Goal: Transaction & Acquisition: Obtain resource

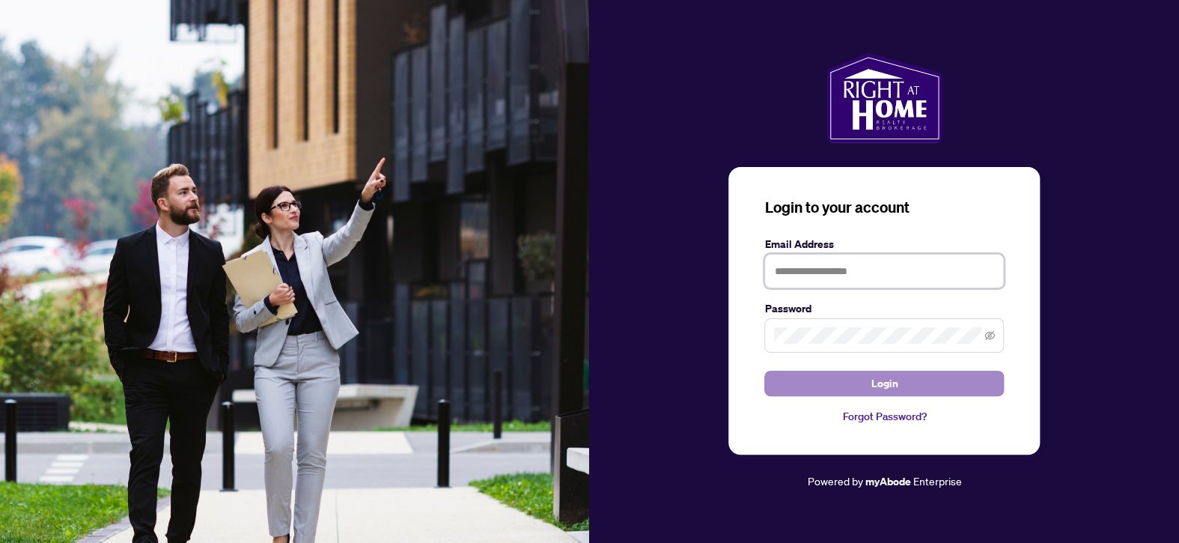
type input "**********"
click at [896, 386] on span "Login" at bounding box center [883, 383] width 27 height 24
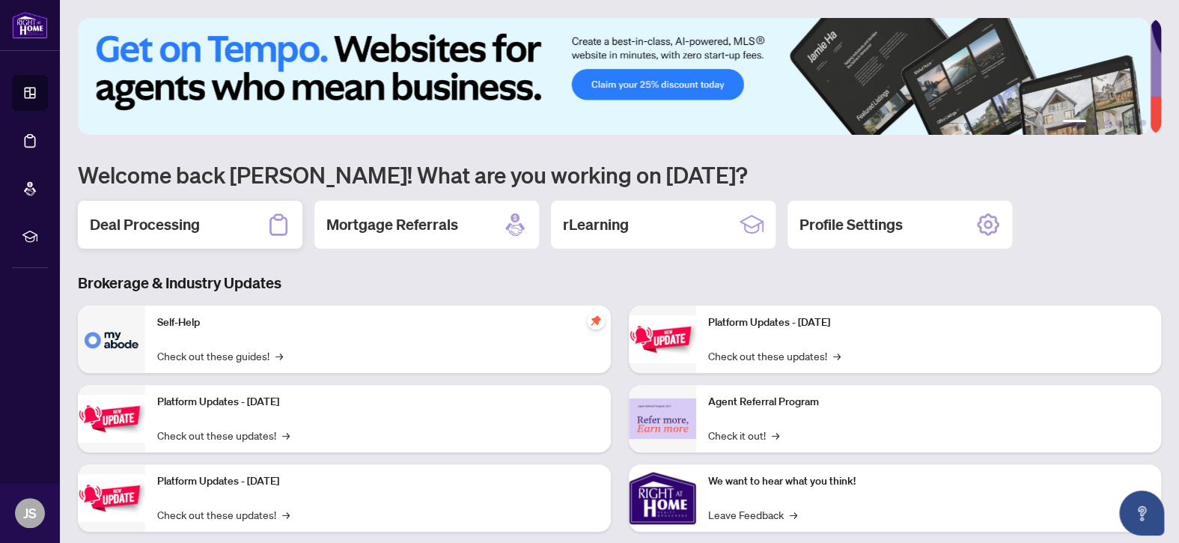
click at [135, 223] on h2 "Deal Processing" at bounding box center [145, 224] width 110 height 21
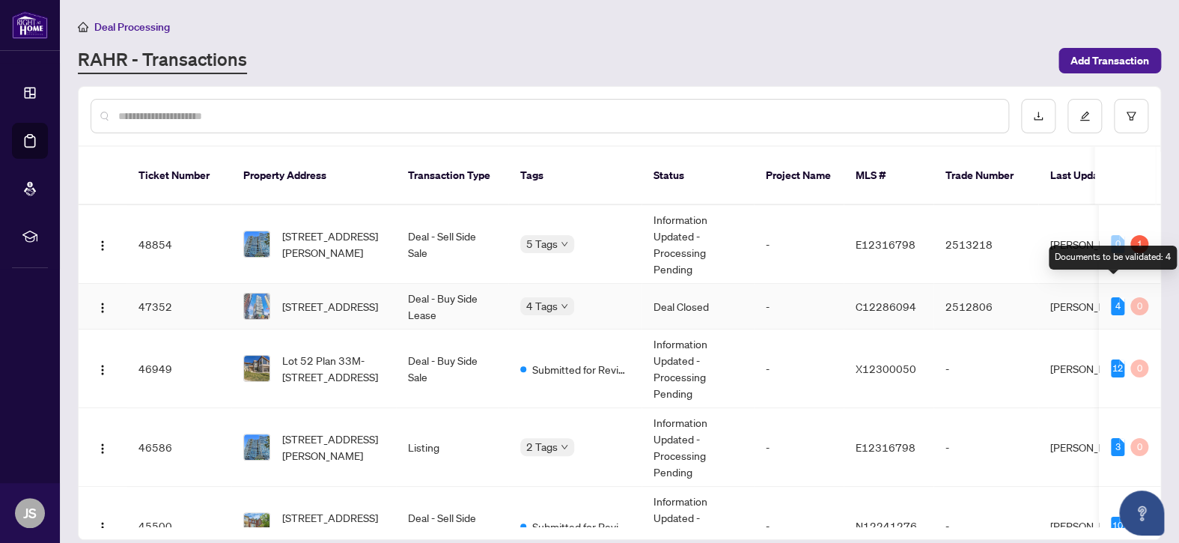
click at [1110, 297] on div "4" at bounding box center [1116, 306] width 13 height 18
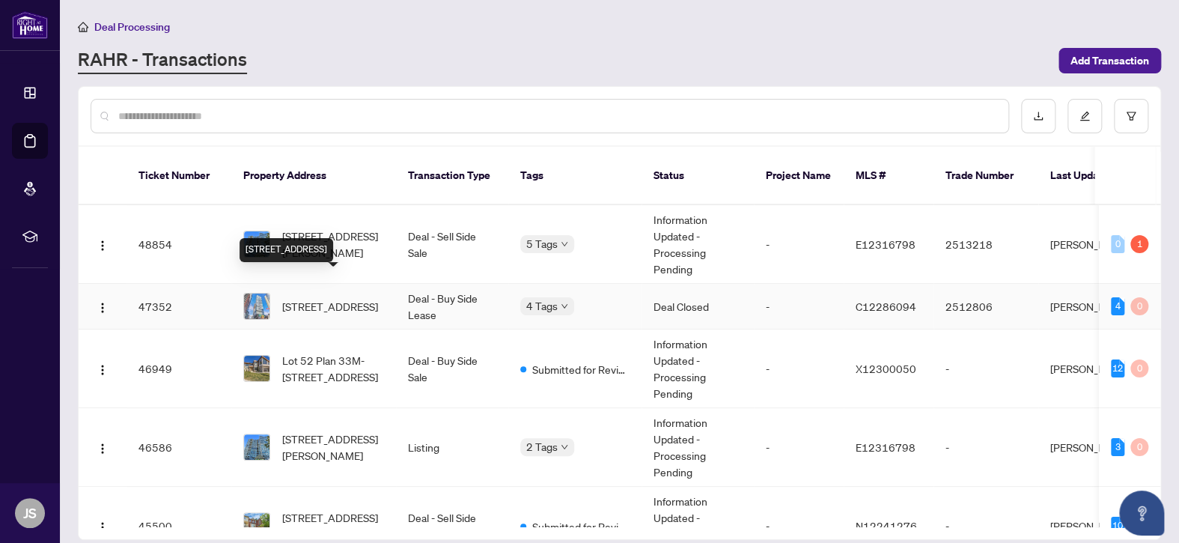
click at [378, 298] on span "[STREET_ADDRESS]" at bounding box center [330, 306] width 96 height 16
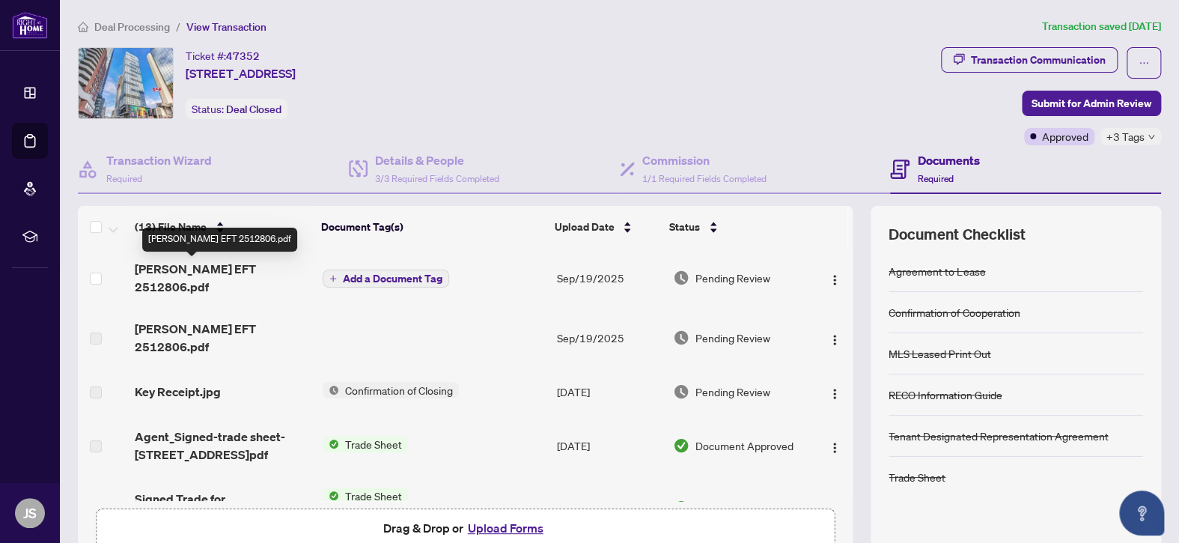
click at [192, 269] on span "[PERSON_NAME] EFT 2512806.pdf" at bounding box center [223, 278] width 176 height 36
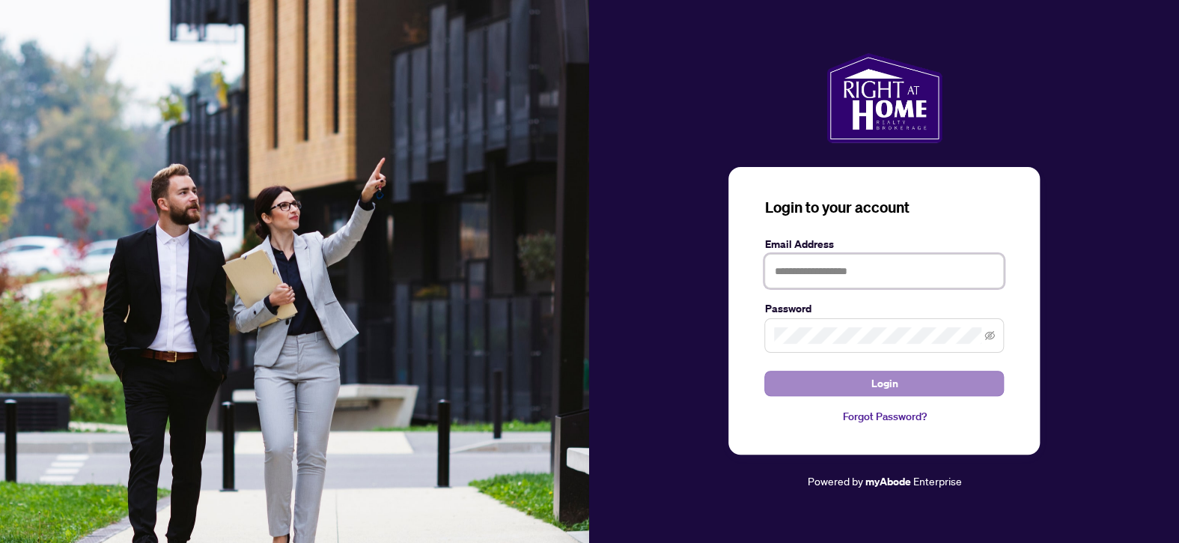
type input "**********"
click at [880, 385] on span "Login" at bounding box center [883, 383] width 27 height 24
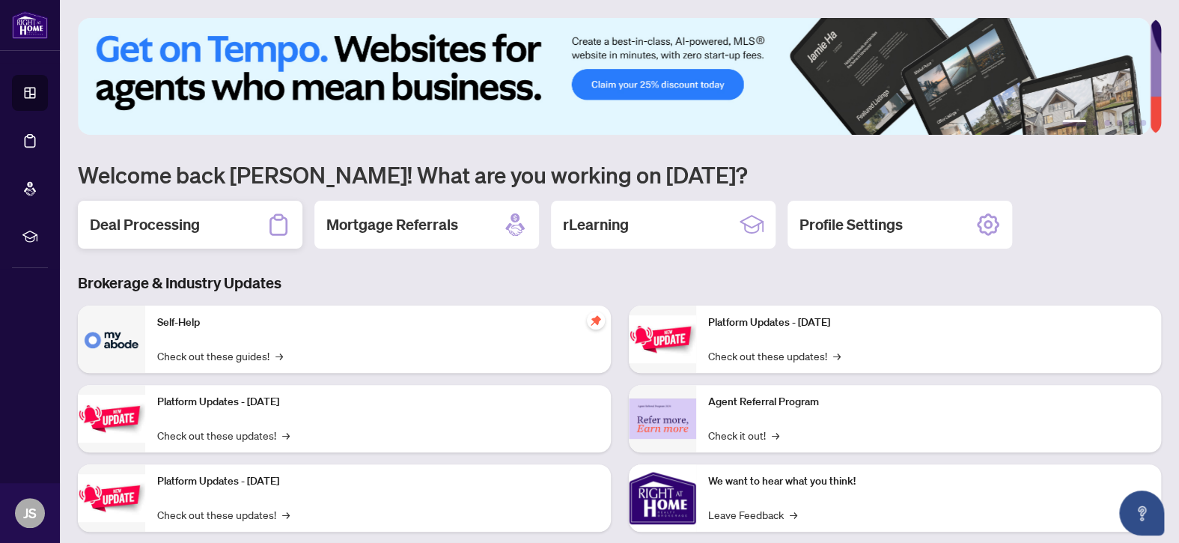
click at [159, 224] on h2 "Deal Processing" at bounding box center [145, 224] width 110 height 21
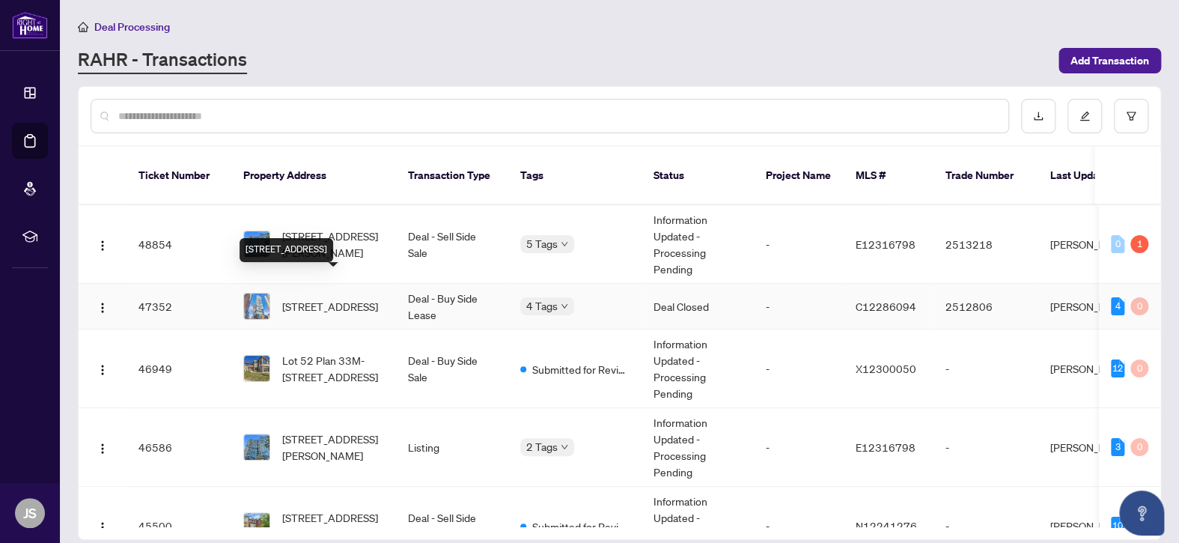
click at [297, 298] on span "[STREET_ADDRESS]" at bounding box center [330, 306] width 96 height 16
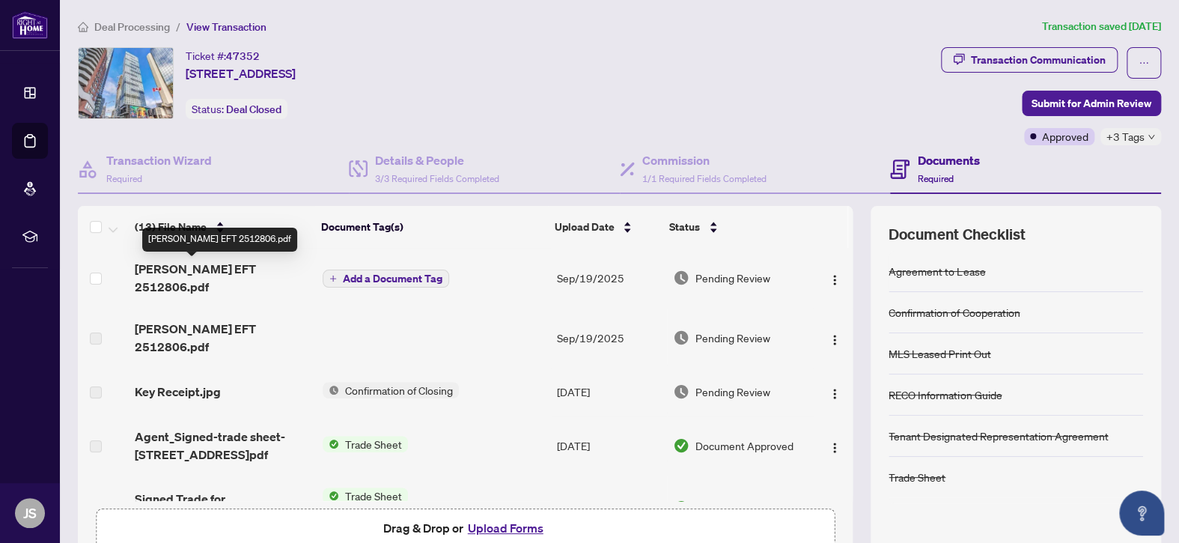
click at [189, 268] on span "[PERSON_NAME] EFT 2512806.pdf" at bounding box center [223, 278] width 176 height 36
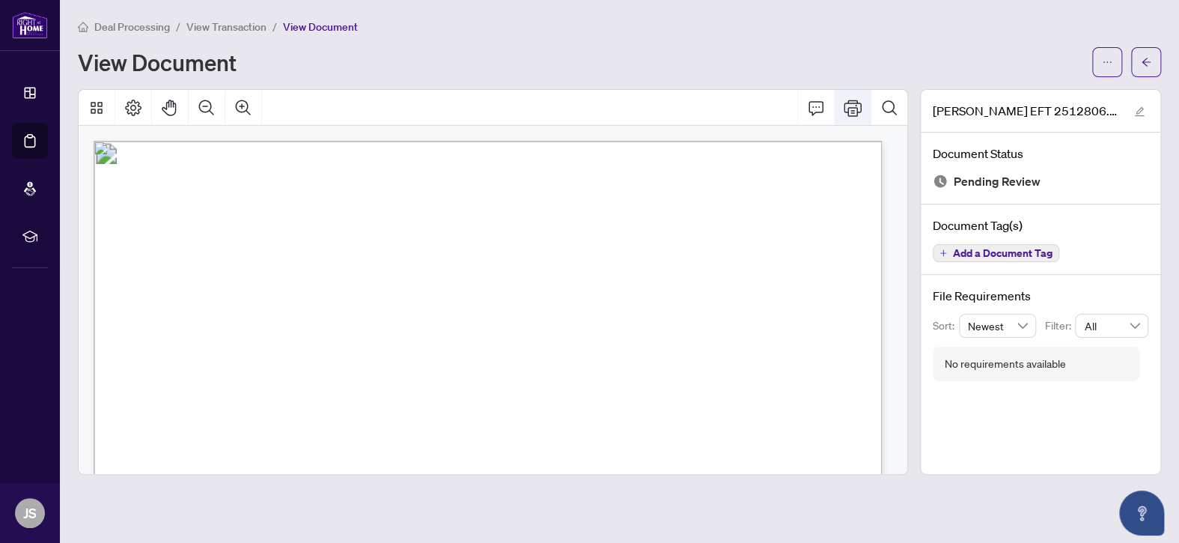
click at [850, 111] on icon "Print" at bounding box center [852, 108] width 18 height 18
click at [854, 108] on icon "Print" at bounding box center [852, 108] width 18 height 18
